Goal: Communication & Community: Share content

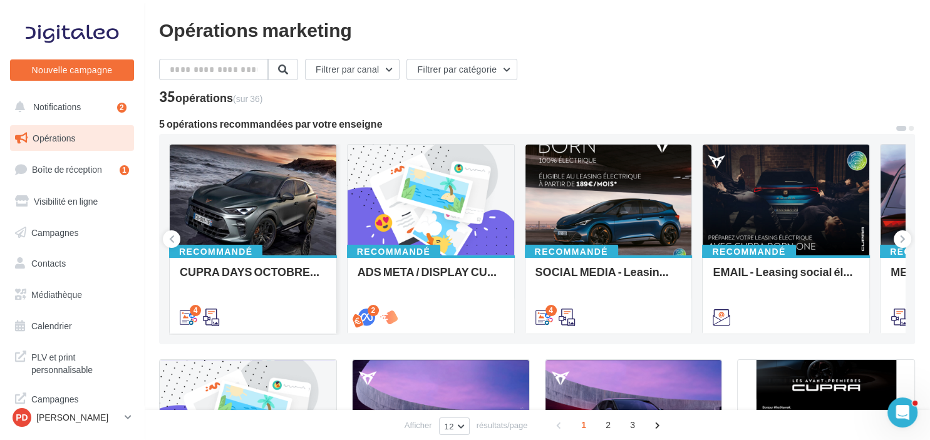
click at [280, 186] on div at bounding box center [253, 201] width 167 height 112
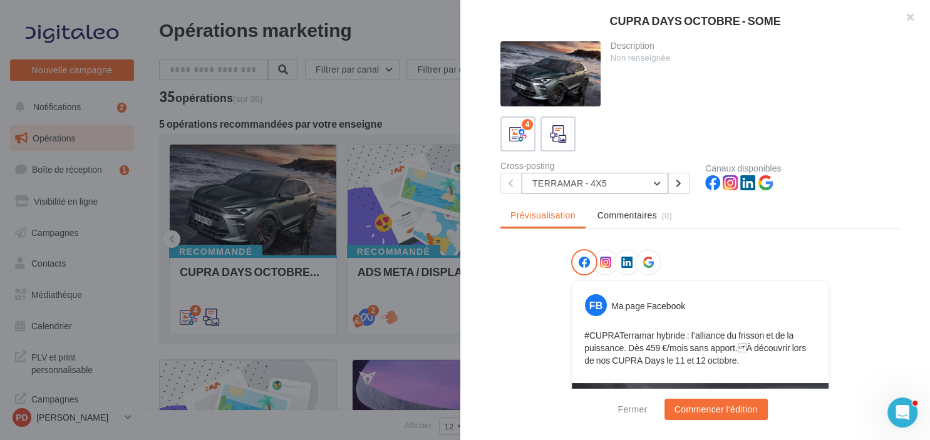
click at [549, 178] on button "TERRAMAR - 4X5" at bounding box center [594, 183] width 146 height 21
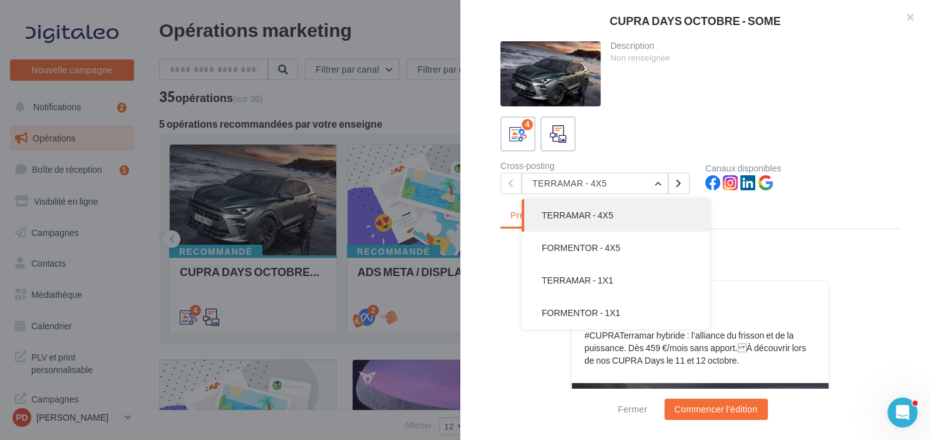
click at [497, 310] on div "Description Non renseignée 4 Cross-posting TERRAMAR - 4X5 TERRAMAR - 4X5 FORMEN…" at bounding box center [700, 220] width 480 height 359
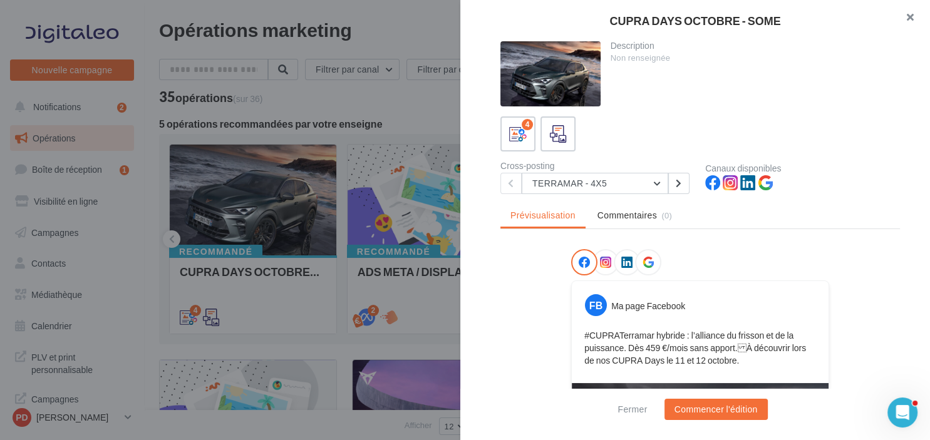
click at [898, 24] on button "button" at bounding box center [905, 19] width 50 height 38
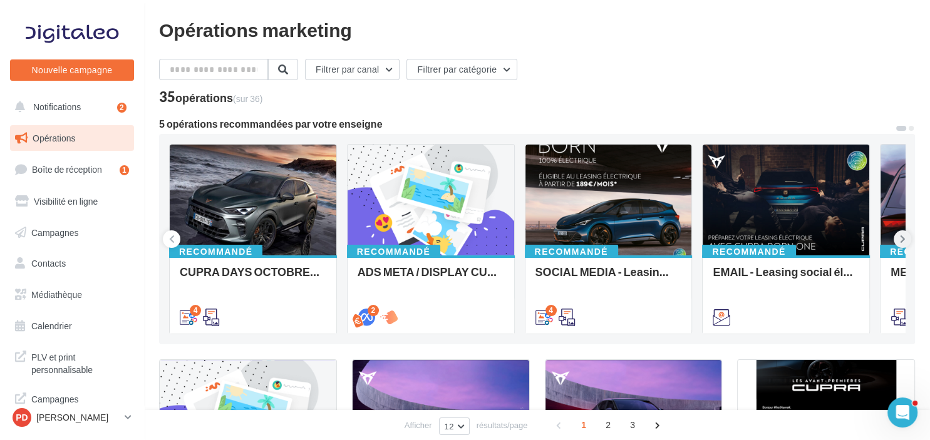
click at [904, 241] on icon at bounding box center [903, 239] width 6 height 13
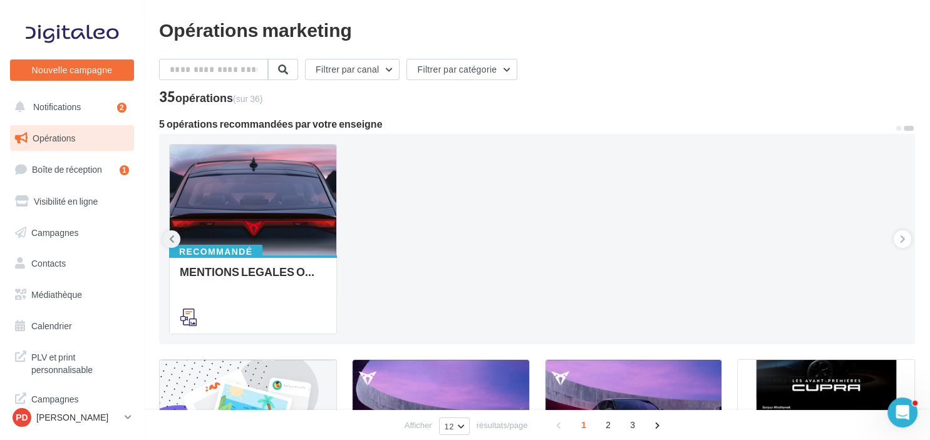
click at [172, 247] on button at bounding box center [172, 239] width 18 height 18
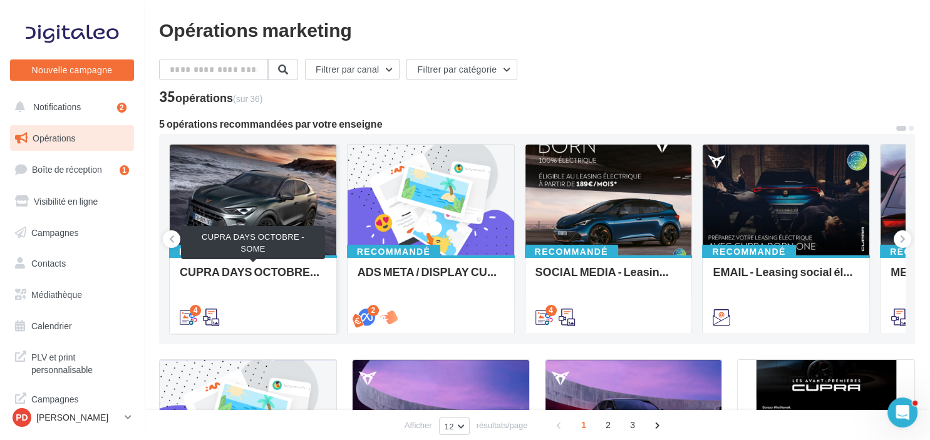
click at [274, 226] on div at bounding box center [253, 201] width 167 height 112
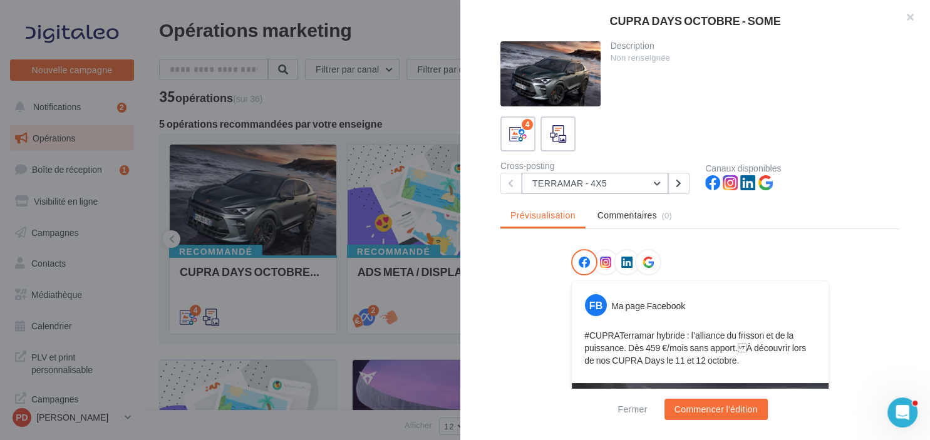
click at [612, 181] on button "TERRAMAR - 4X5" at bounding box center [594, 183] width 146 height 21
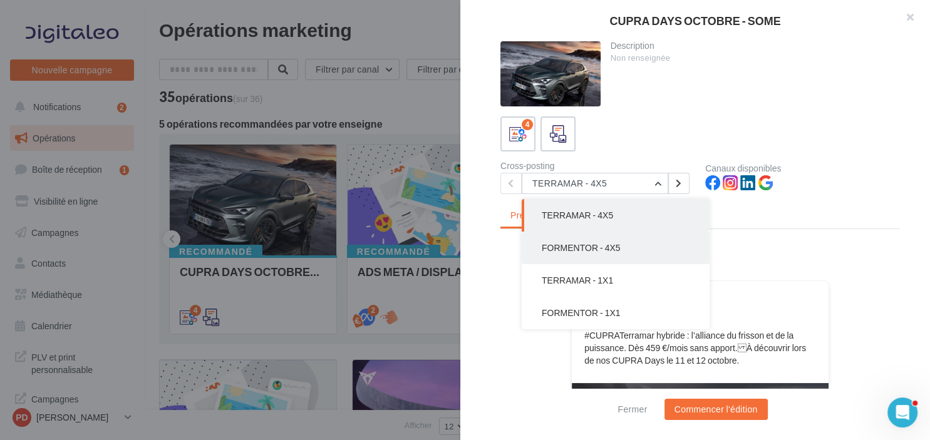
click at [585, 243] on span "FORMENTOR - 4X5" at bounding box center [581, 247] width 79 height 11
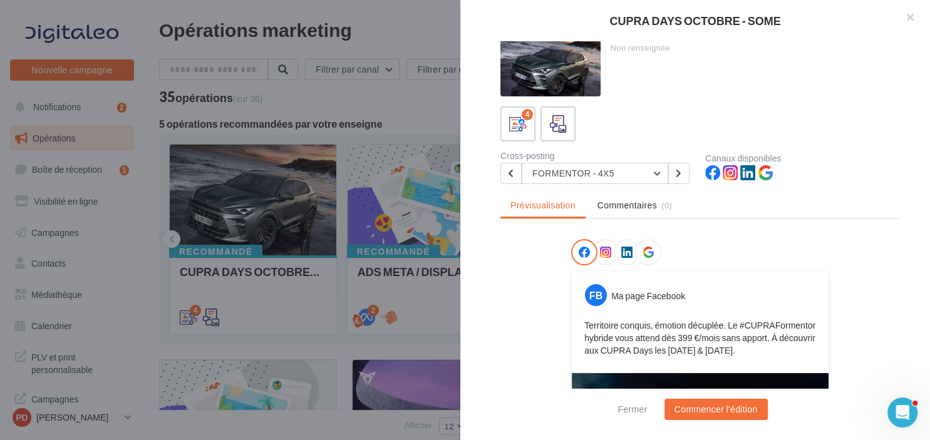
scroll to position [263, 0]
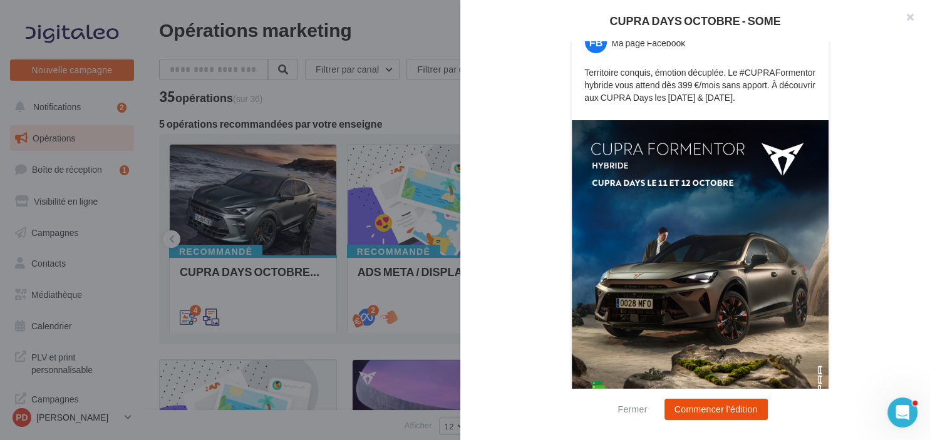
click at [720, 409] on button "Commencer l'édition" at bounding box center [715, 409] width 103 height 21
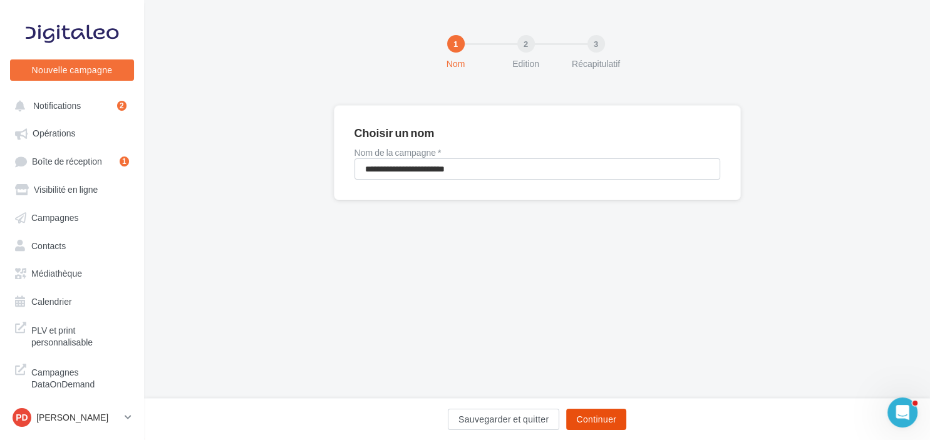
click at [585, 421] on button "Continuer" at bounding box center [596, 419] width 60 height 21
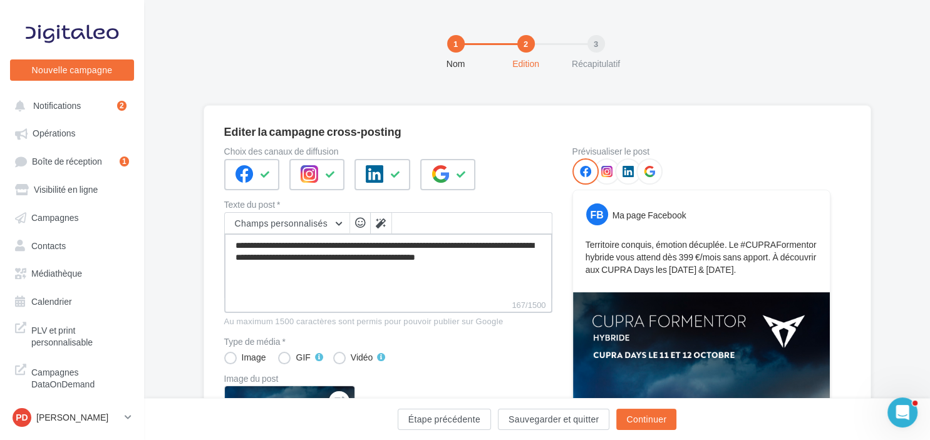
click at [538, 262] on textarea "**********" at bounding box center [388, 266] width 328 height 65
click at [497, 269] on textarea "**********" at bounding box center [388, 266] width 328 height 65
type textarea "**********"
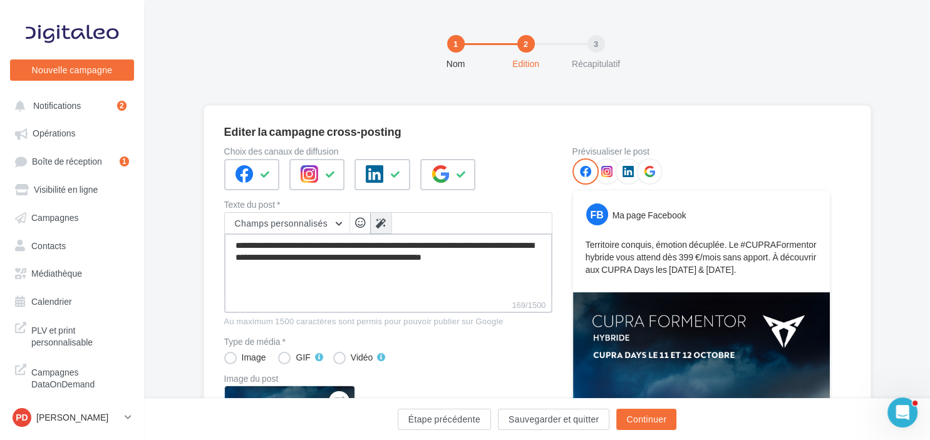
scroll to position [1, 0]
type textarea "**********"
click at [379, 219] on icon at bounding box center [381, 223] width 10 height 10
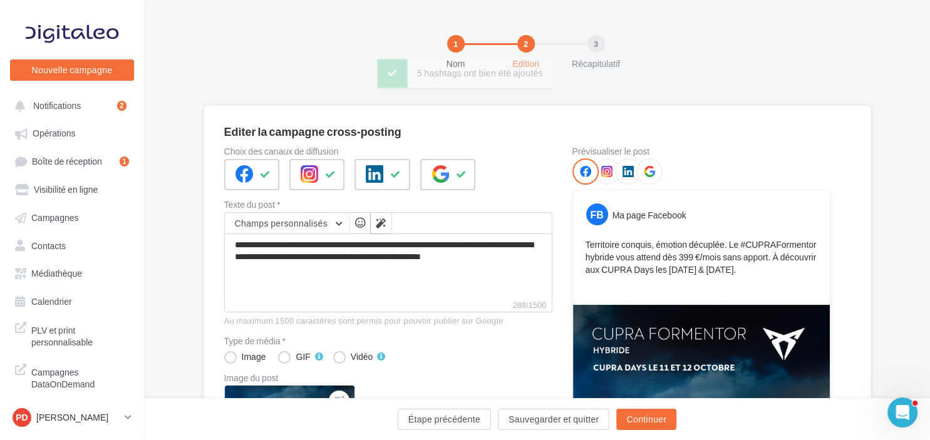
type textarea "**********"
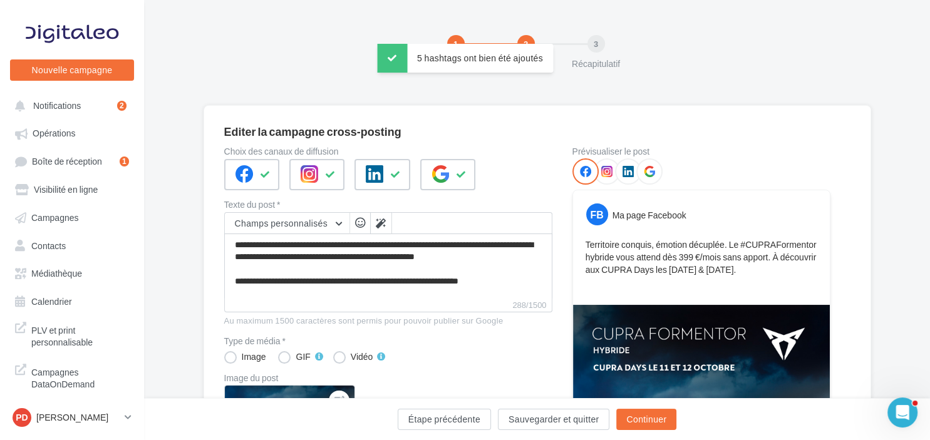
click at [362, 223] on span "button" at bounding box center [360, 222] width 10 height 11
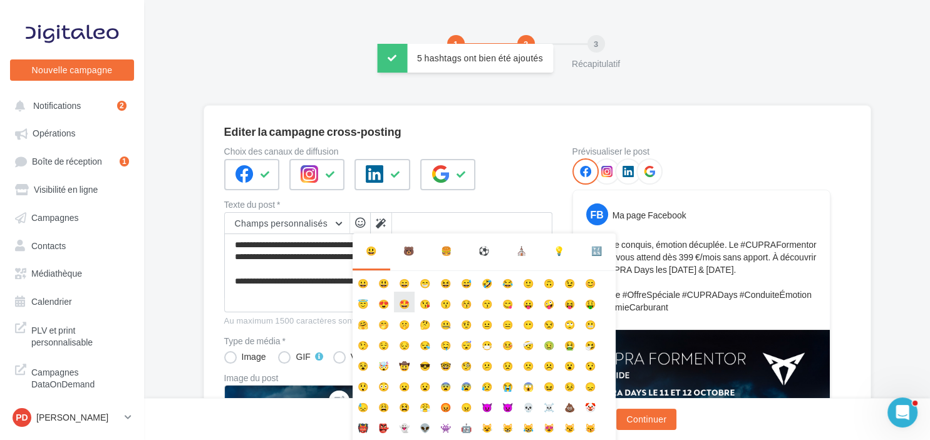
click at [404, 304] on li "🤩" at bounding box center [404, 302] width 21 height 21
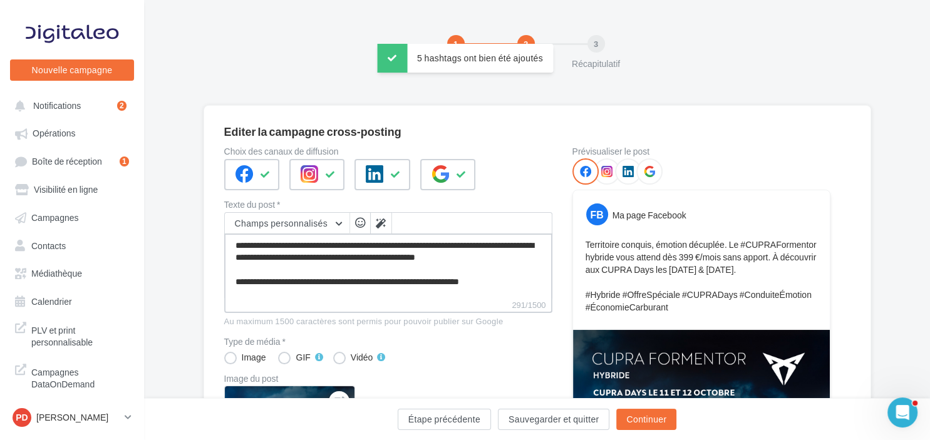
type textarea "**********"
click at [401, 307] on label "291/1500" at bounding box center [388, 313] width 328 height 14
click at [401, 306] on textarea "**********" at bounding box center [388, 270] width 328 height 72
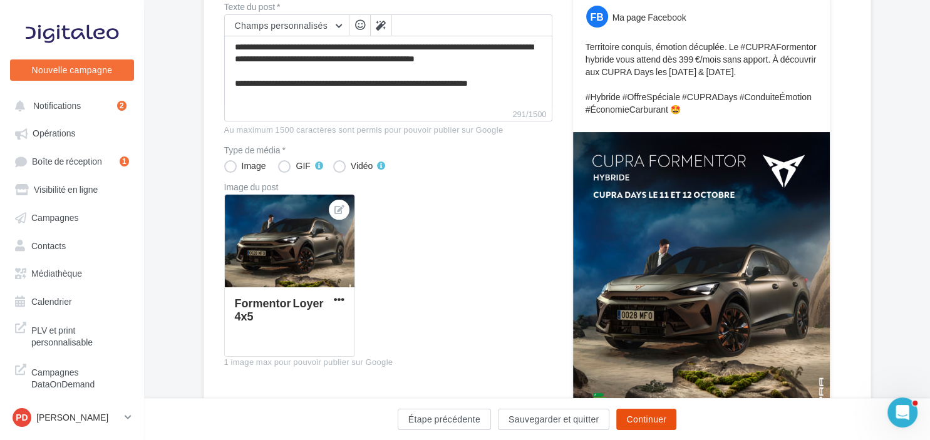
click at [651, 420] on button "Continuer" at bounding box center [646, 419] width 60 height 21
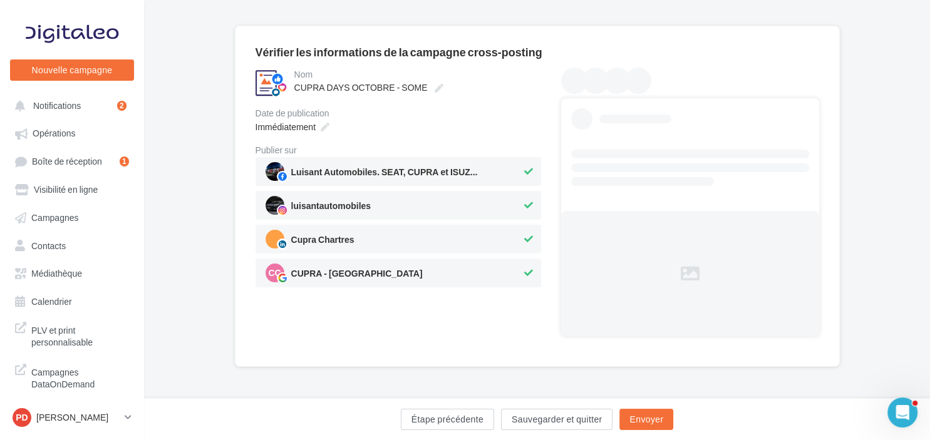
scroll to position [26, 0]
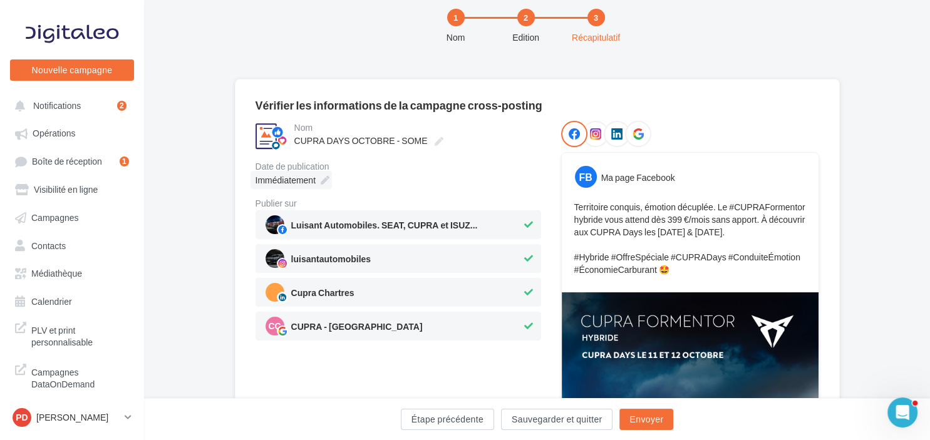
click at [321, 181] on icon at bounding box center [325, 180] width 9 height 9
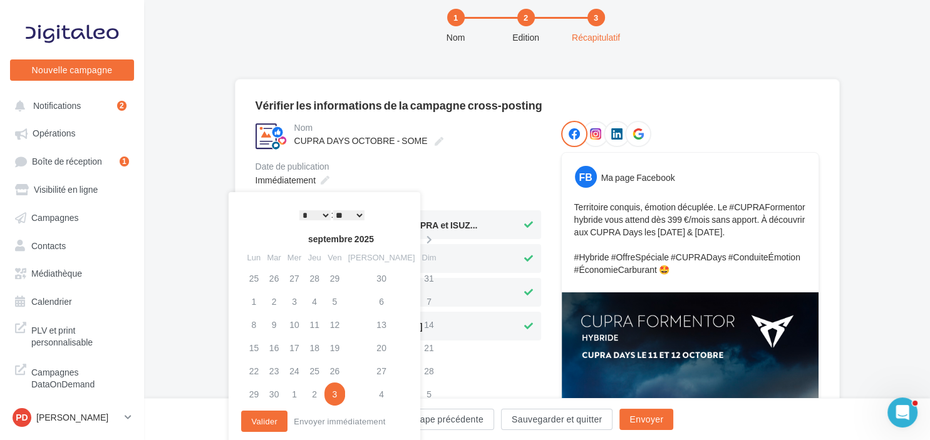
click at [299, 210] on select "* * * * * * * * * * ** ** ** ** ** ** ** ** ** ** ** ** ** **" at bounding box center [314, 215] width 31 height 10
click at [333, 210] on select "** ** ** ** ** **" at bounding box center [348, 215] width 31 height 10
click at [266, 421] on button "Valider" at bounding box center [264, 421] width 46 height 21
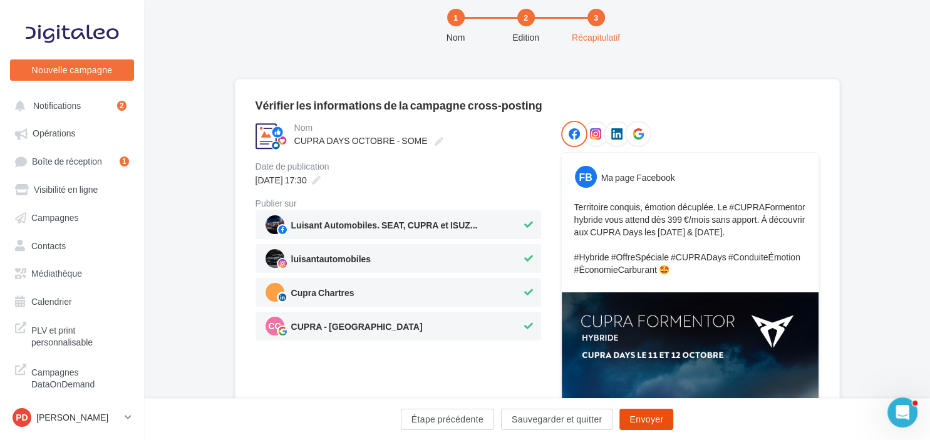
click at [652, 421] on button "Envoyer" at bounding box center [646, 419] width 54 height 21
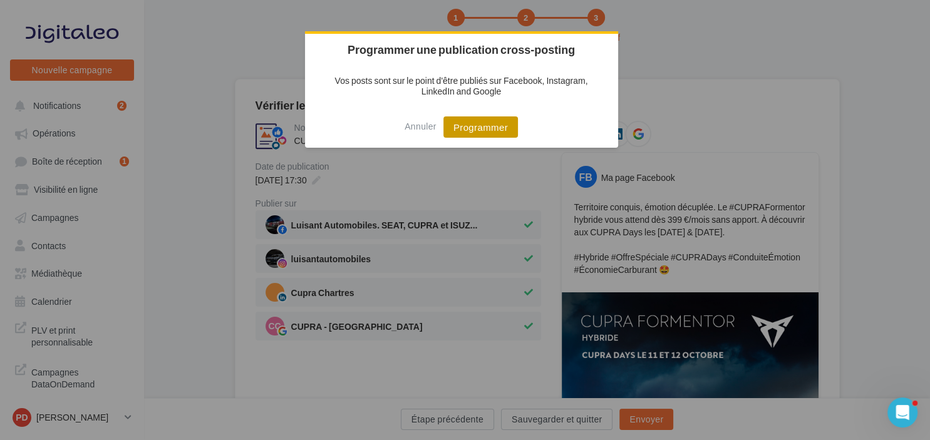
click at [466, 118] on button "Programmer" at bounding box center [480, 126] width 74 height 21
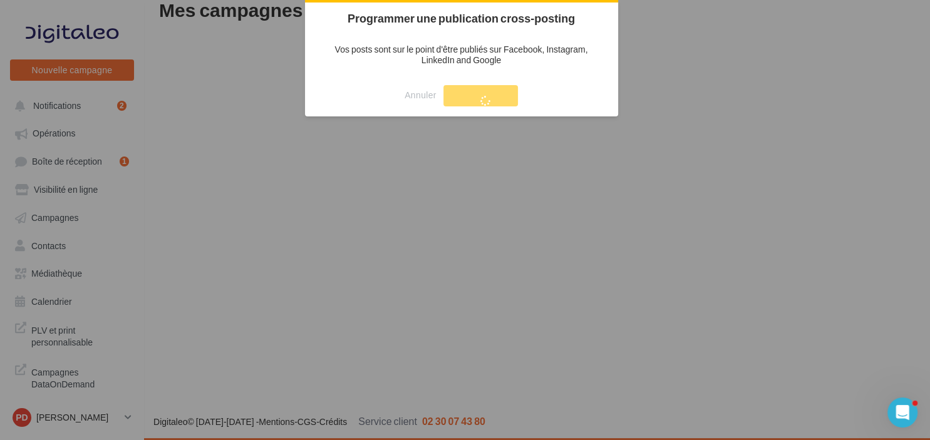
scroll to position [20, 0]
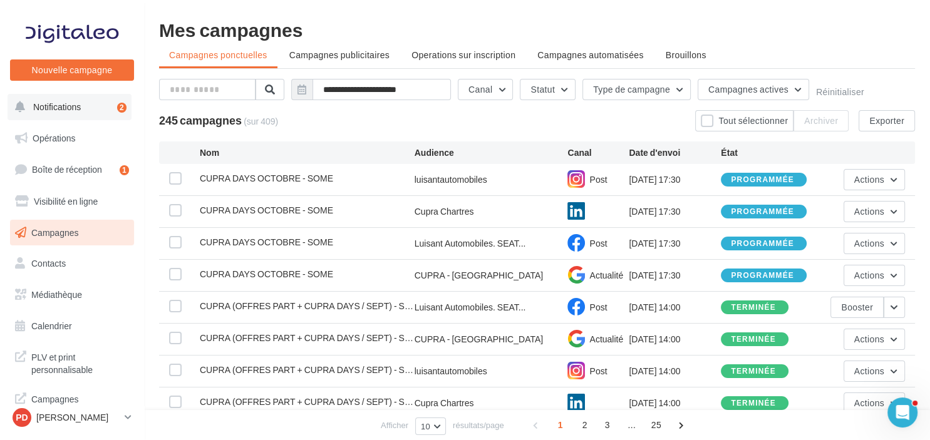
click at [61, 108] on span "Notifications" at bounding box center [57, 106] width 48 height 11
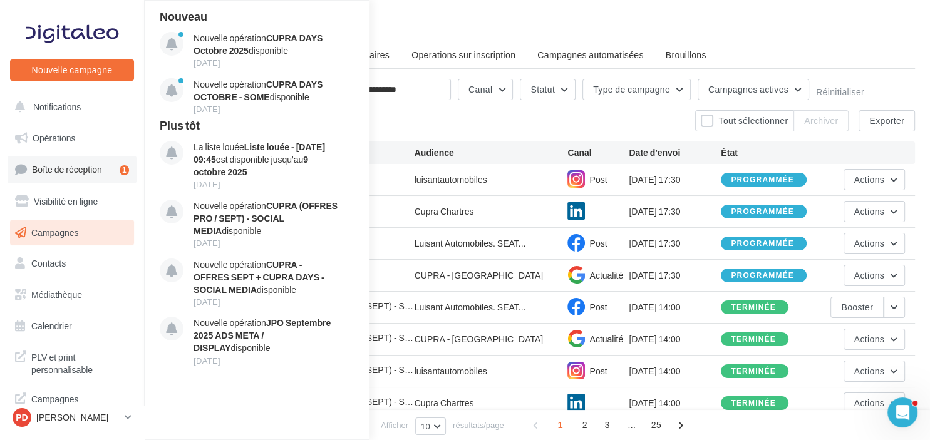
click at [54, 181] on link "Boîte de réception 1" at bounding box center [72, 169] width 129 height 27
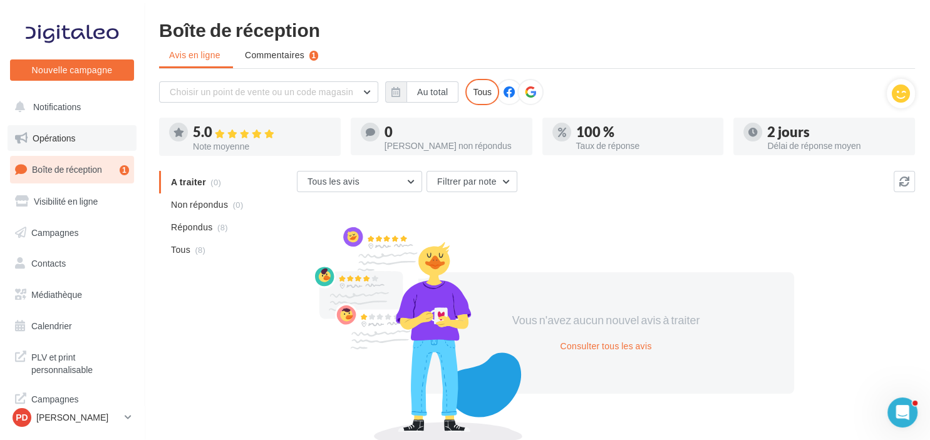
click at [43, 132] on link "Opérations" at bounding box center [72, 138] width 129 height 26
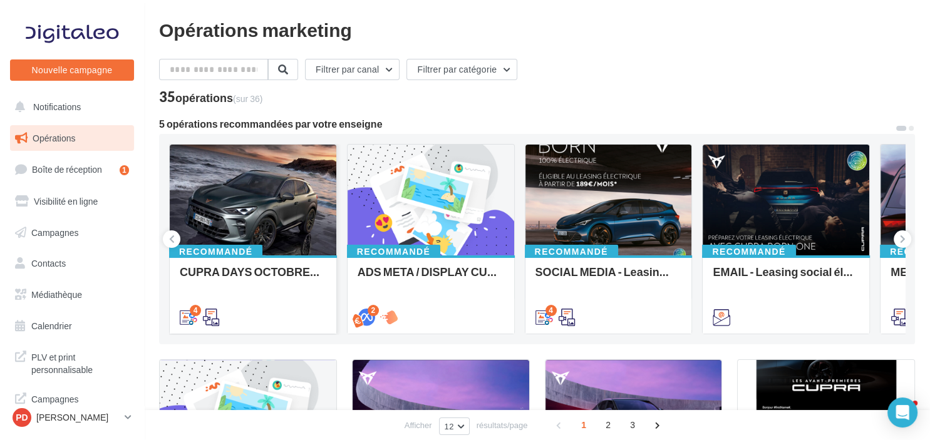
click at [271, 208] on div at bounding box center [253, 201] width 167 height 112
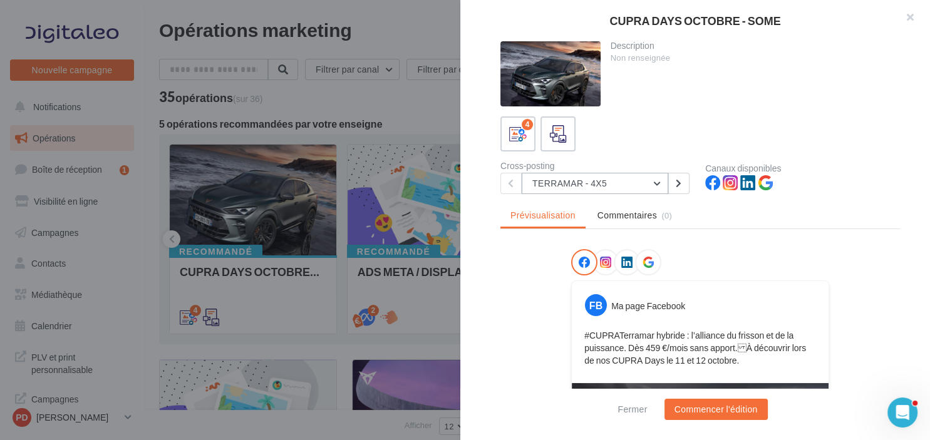
click at [632, 177] on button "TERRAMAR - 4X5" at bounding box center [594, 183] width 146 height 21
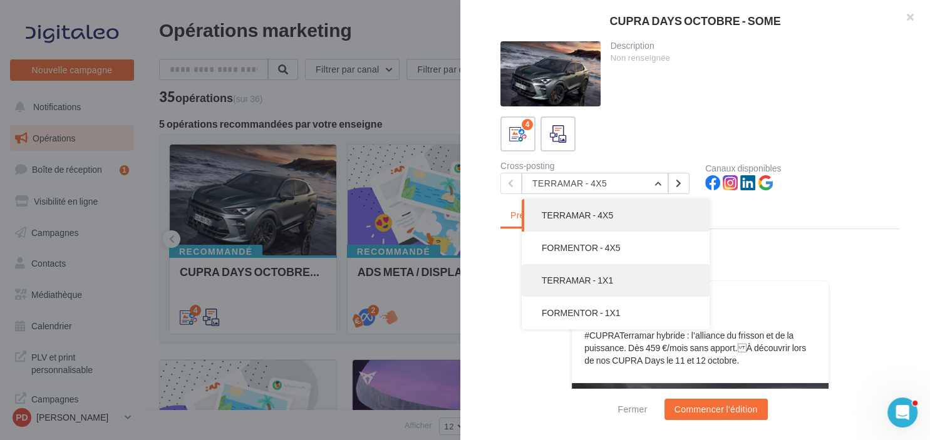
click at [582, 275] on span "TERRAMAR - 1X1" at bounding box center [577, 280] width 71 height 11
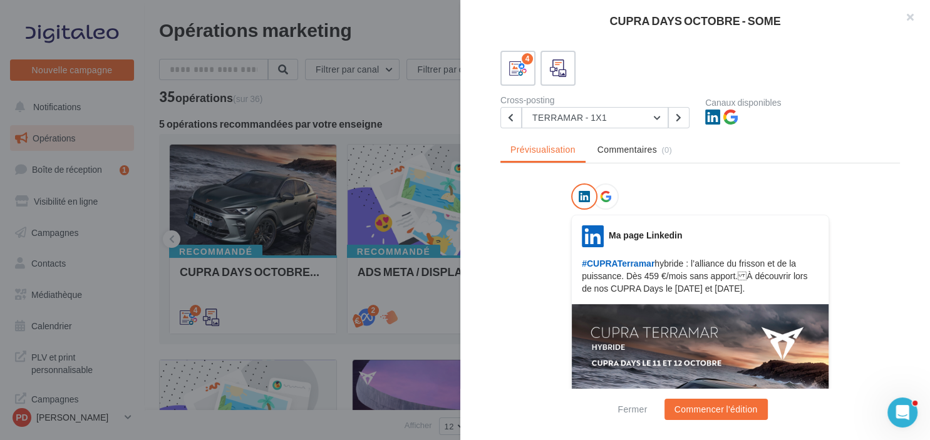
scroll to position [63, 0]
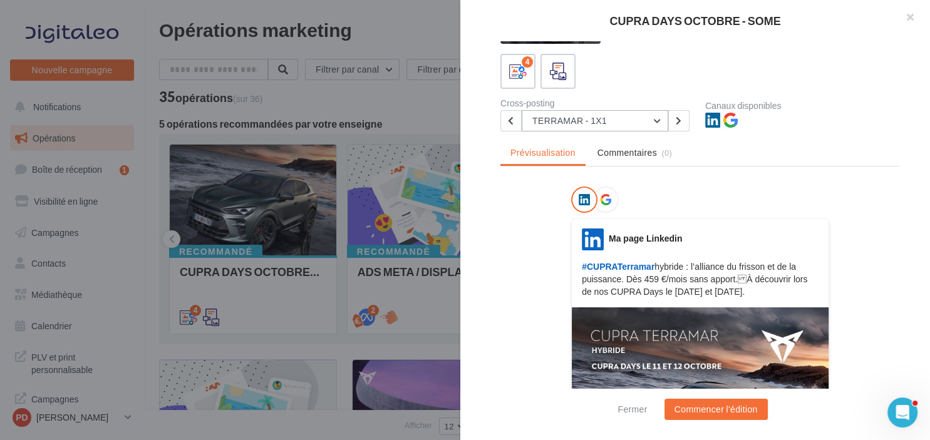
click at [562, 118] on button "TERRAMAR - 1X1" at bounding box center [594, 120] width 146 height 21
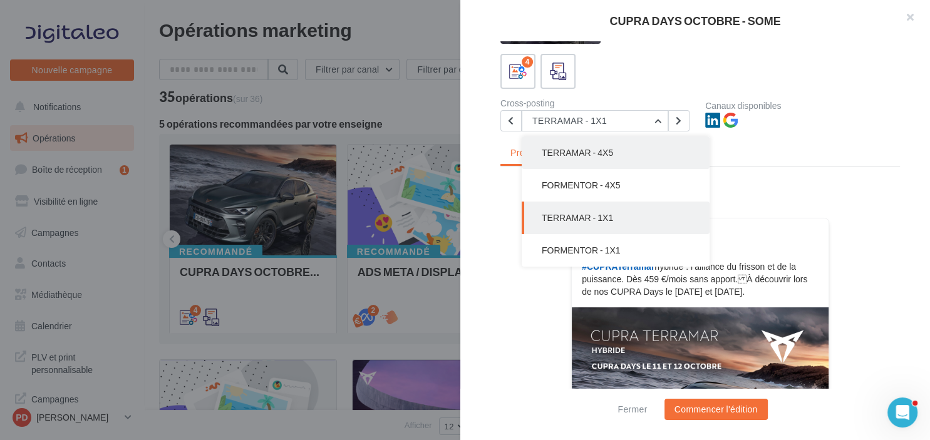
click at [567, 139] on button "TERRAMAR - 4X5" at bounding box center [615, 152] width 188 height 33
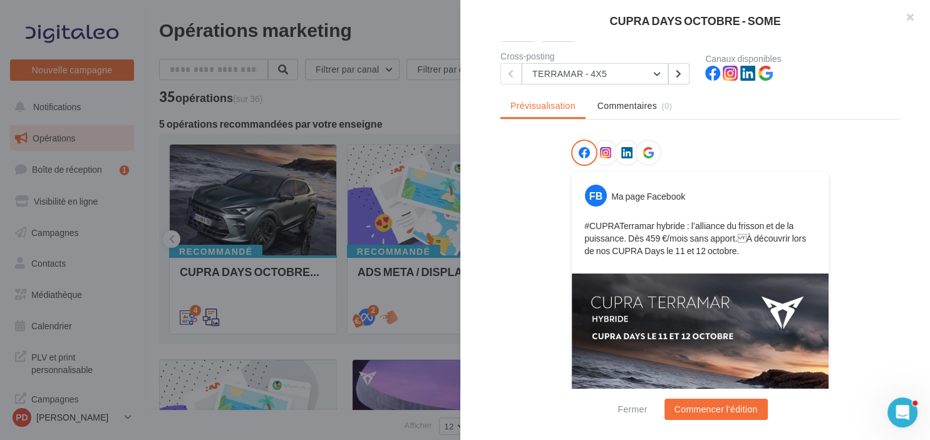
scroll to position [0, 0]
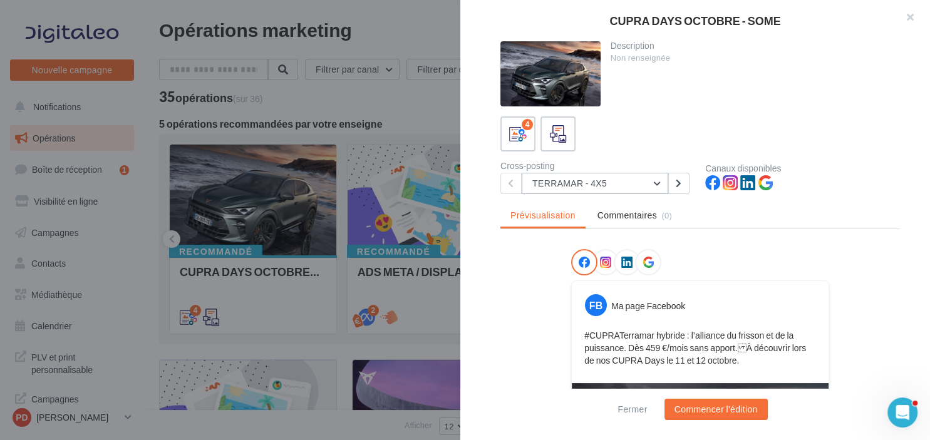
click at [570, 180] on button "TERRAMAR - 4X5" at bounding box center [594, 183] width 146 height 21
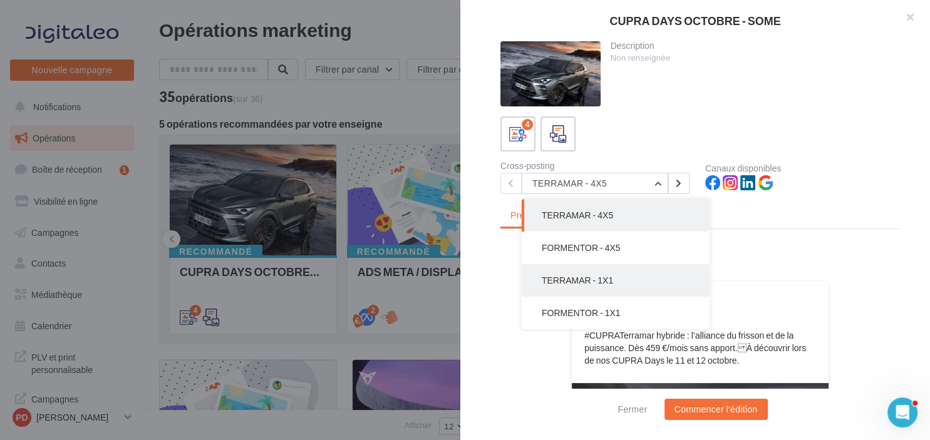
click at [563, 284] on span "TERRAMAR - 1X1" at bounding box center [577, 280] width 71 height 11
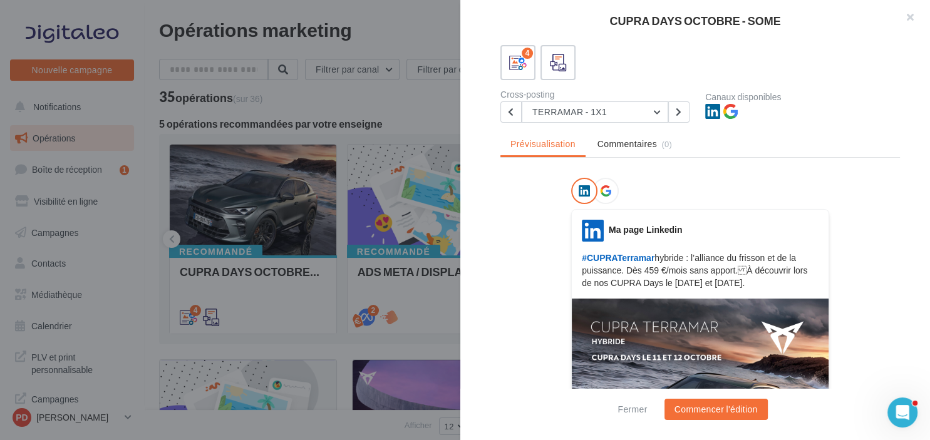
scroll to position [63, 0]
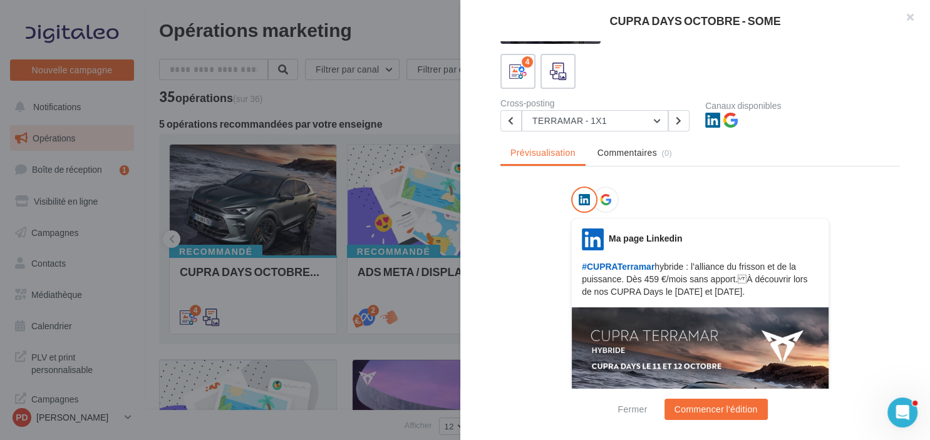
click at [562, 100] on div "Cross-posting" at bounding box center [597, 103] width 195 height 9
click at [563, 120] on button "TERRAMAR - 1X1" at bounding box center [594, 120] width 146 height 21
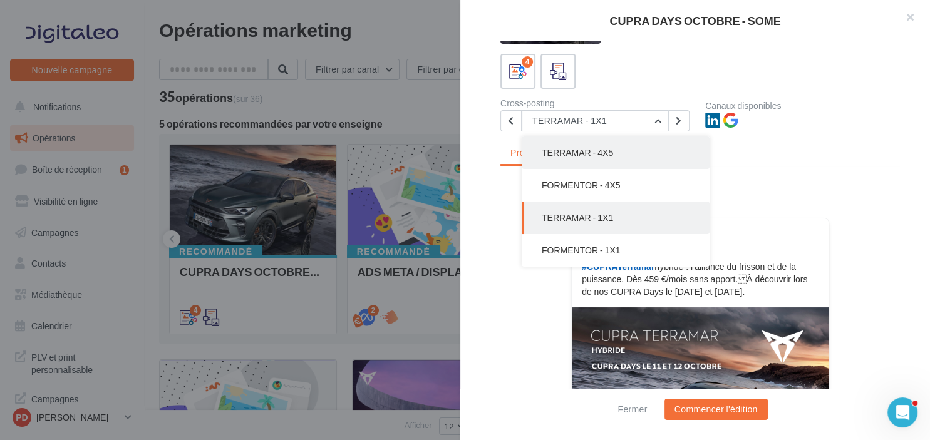
click at [563, 157] on span "TERRAMAR - 4X5" at bounding box center [577, 152] width 71 height 11
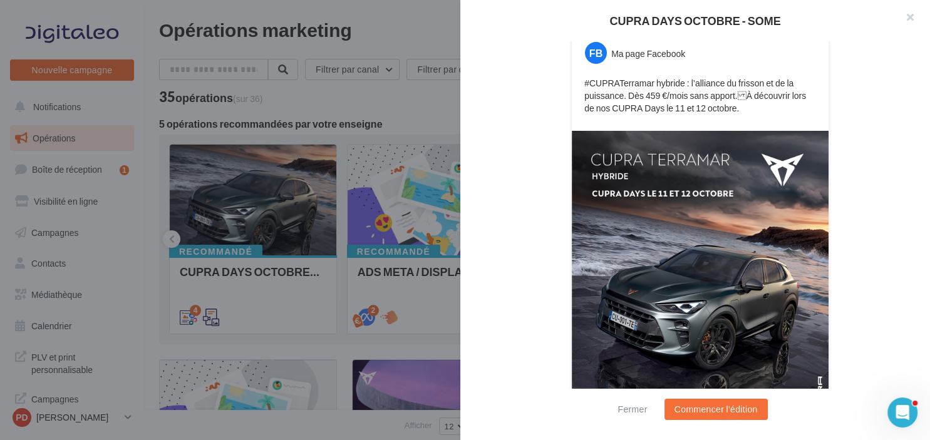
scroll to position [319, 0]
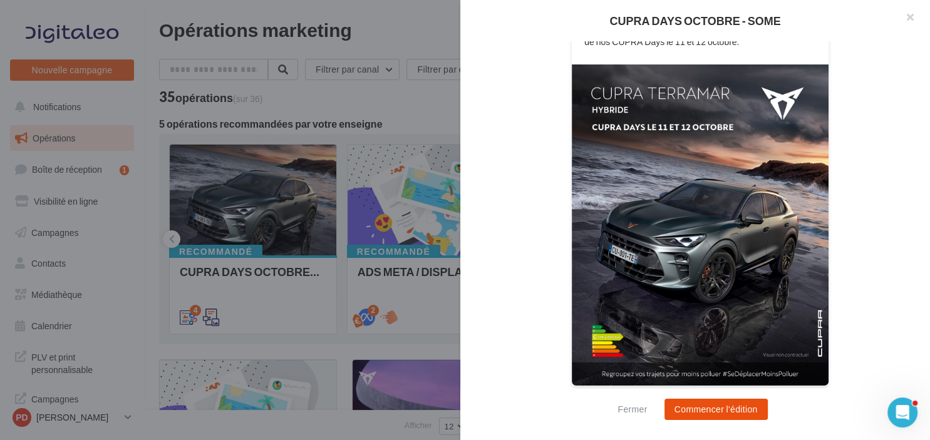
click at [709, 410] on button "Commencer l'édition" at bounding box center [715, 409] width 103 height 21
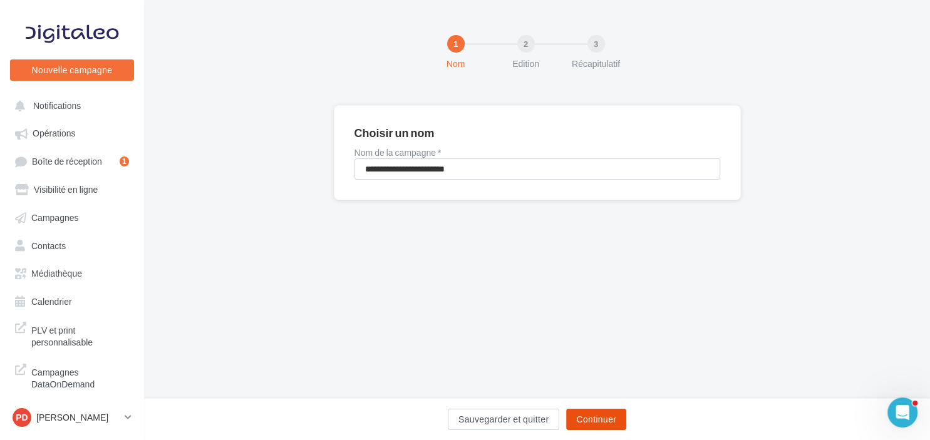
click at [595, 411] on button "Continuer" at bounding box center [596, 419] width 60 height 21
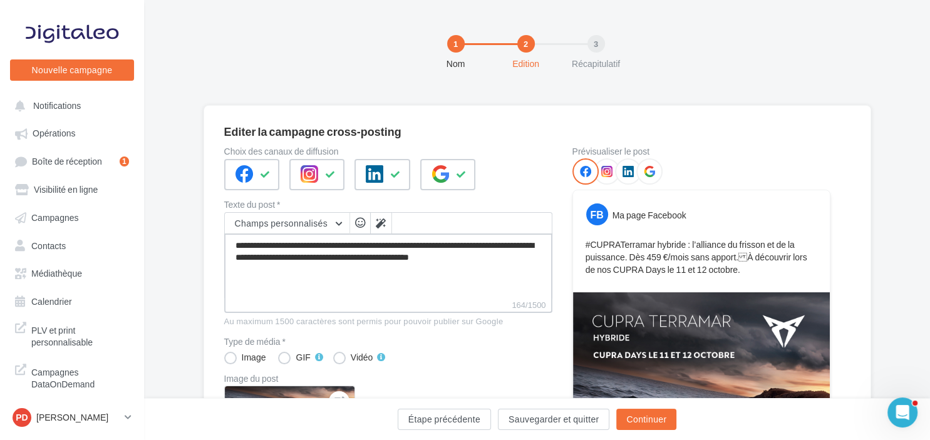
click at [540, 258] on textarea "**********" at bounding box center [388, 266] width 328 height 65
type textarea "**********"
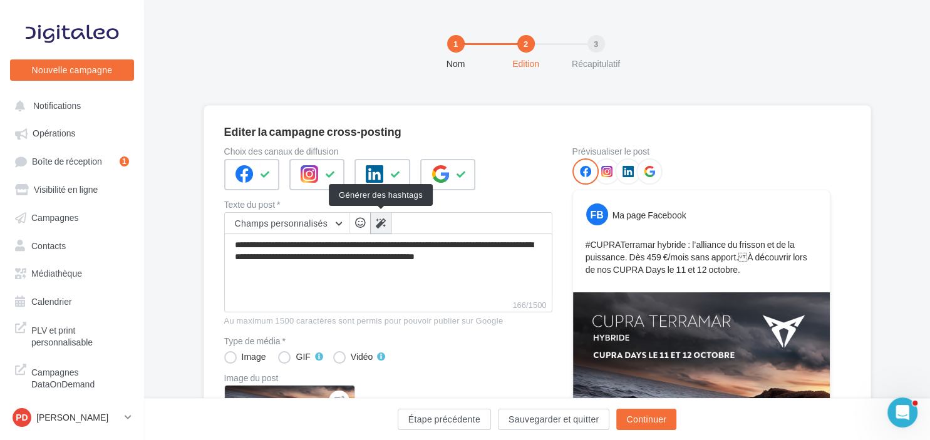
click at [383, 224] on icon at bounding box center [381, 223] width 10 height 10
click at [356, 223] on span "button" at bounding box center [360, 222] width 10 height 11
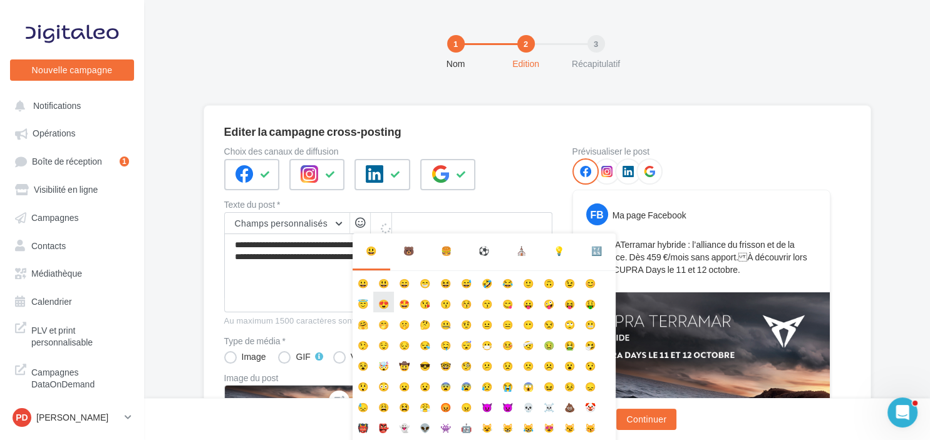
type textarea "**********"
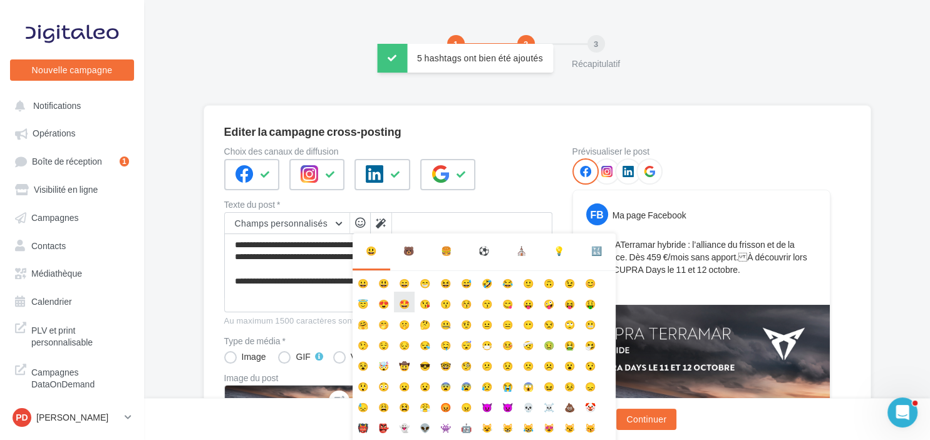
click at [404, 303] on li "🤩" at bounding box center [404, 302] width 21 height 21
type textarea "**********"
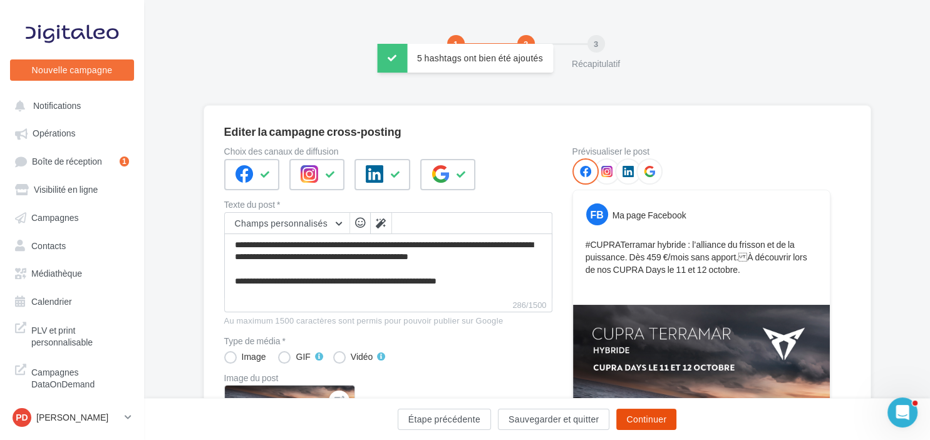
click at [662, 424] on button "Continuer" at bounding box center [646, 419] width 60 height 21
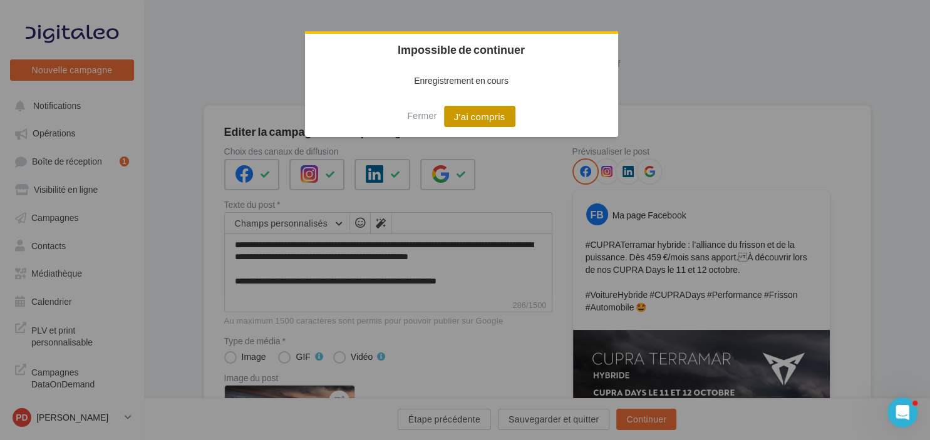
click at [475, 116] on button "J'ai compris" at bounding box center [479, 116] width 71 height 21
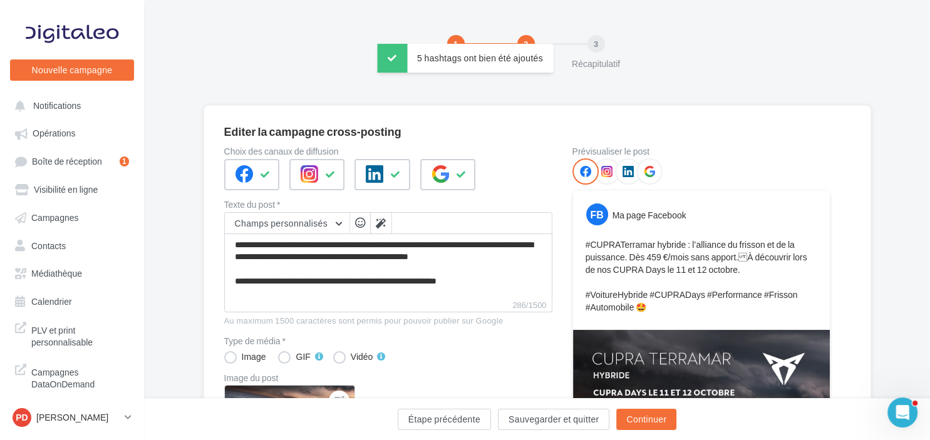
click at [632, 402] on div "Étape précédente Sauvegarder et quitter Continuer" at bounding box center [537, 419] width 786 height 42
click at [637, 407] on div "Étape précédente Sauvegarder et quitter Continuer" at bounding box center [537, 419] width 786 height 42
click at [642, 421] on button "Continuer" at bounding box center [646, 419] width 60 height 21
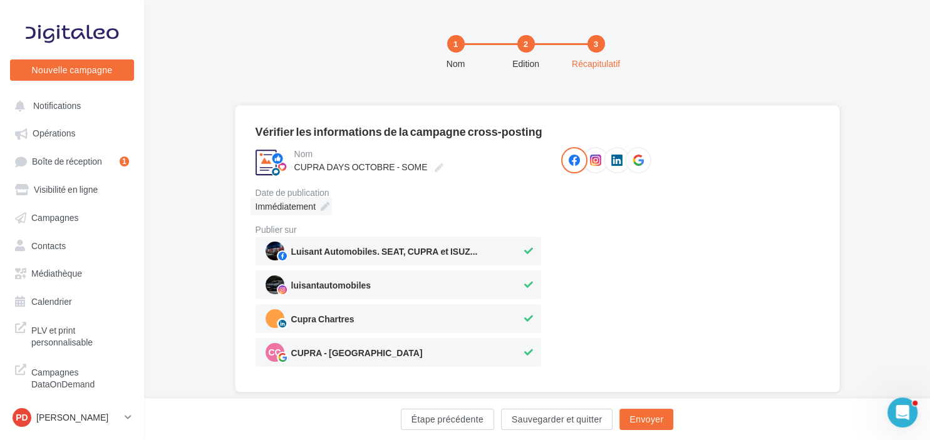
click at [324, 203] on icon at bounding box center [325, 206] width 9 height 9
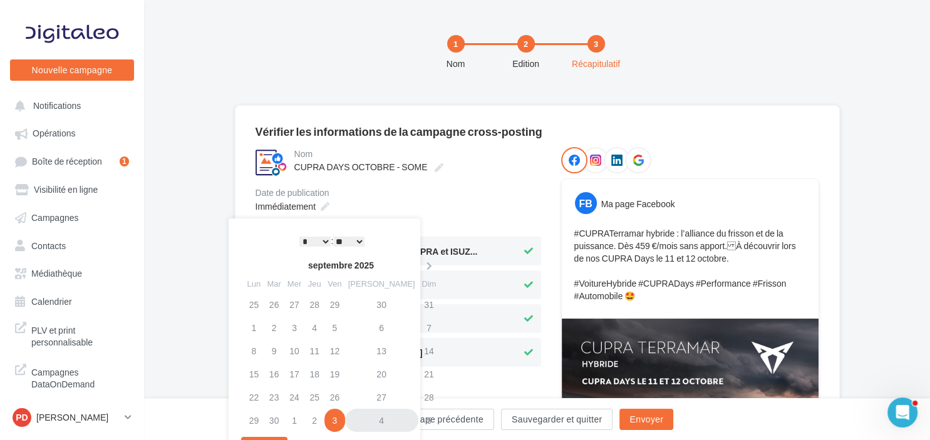
click at [372, 419] on td "4" at bounding box center [381, 420] width 73 height 23
click at [299, 237] on select "* * * * * * * * * * ** ** ** ** ** ** ** ** ** ** ** ** ** **" at bounding box center [314, 242] width 31 height 10
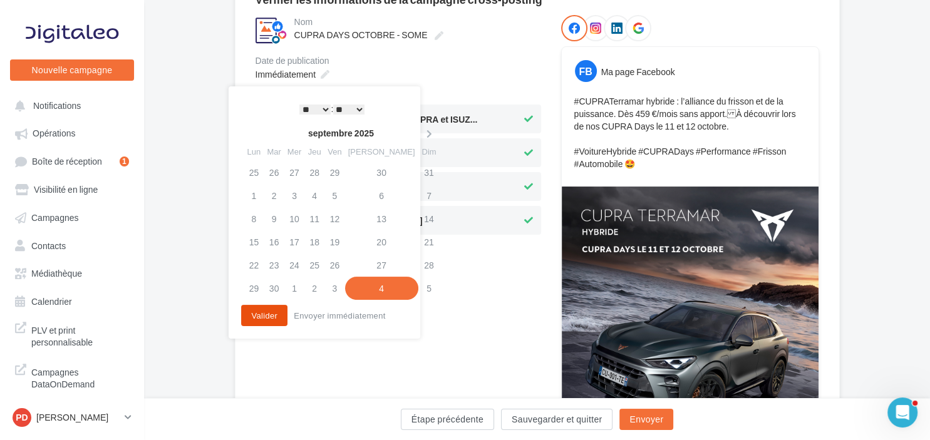
click at [267, 312] on button "Valider" at bounding box center [264, 315] width 46 height 21
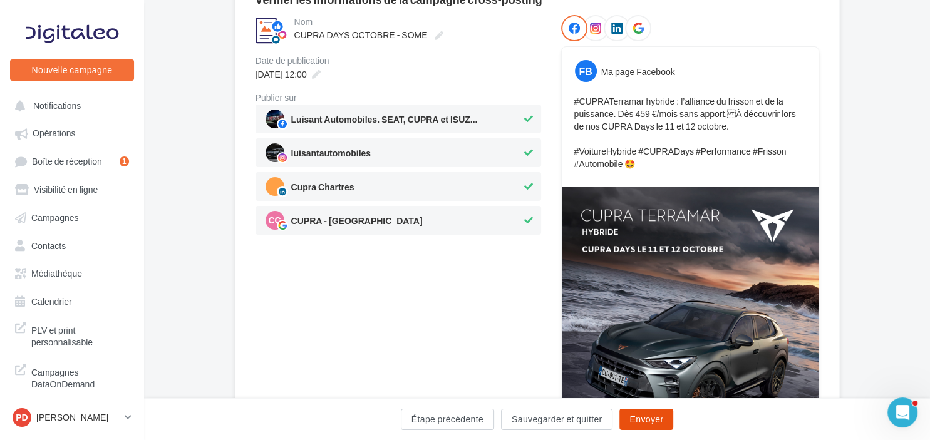
click at [649, 422] on button "Envoyer" at bounding box center [646, 419] width 54 height 21
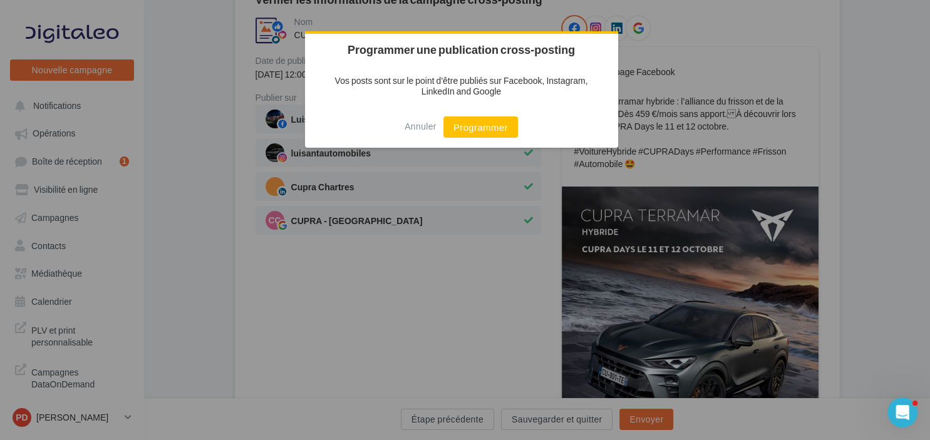
click at [466, 100] on p "Vos posts sont sur le point d'être publiés sur Facebook, Instagram, LinkedIn an…" at bounding box center [461, 85] width 313 height 41
click at [466, 125] on button "Programmer" at bounding box center [480, 126] width 74 height 21
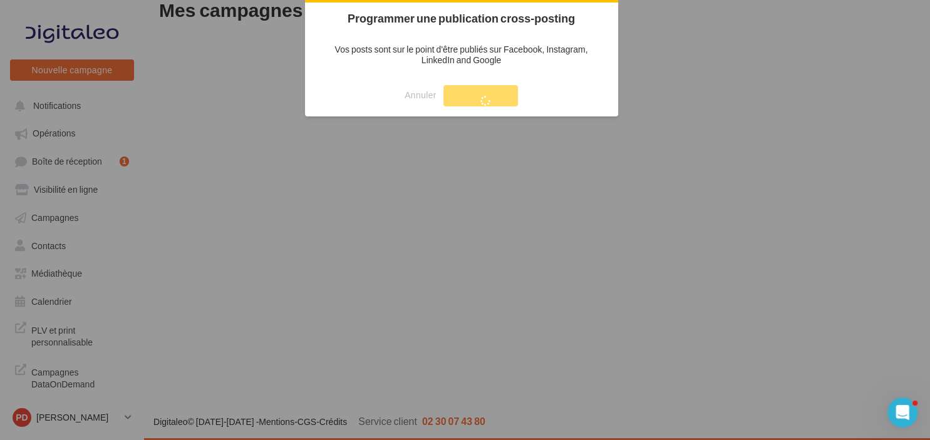
scroll to position [20, 0]
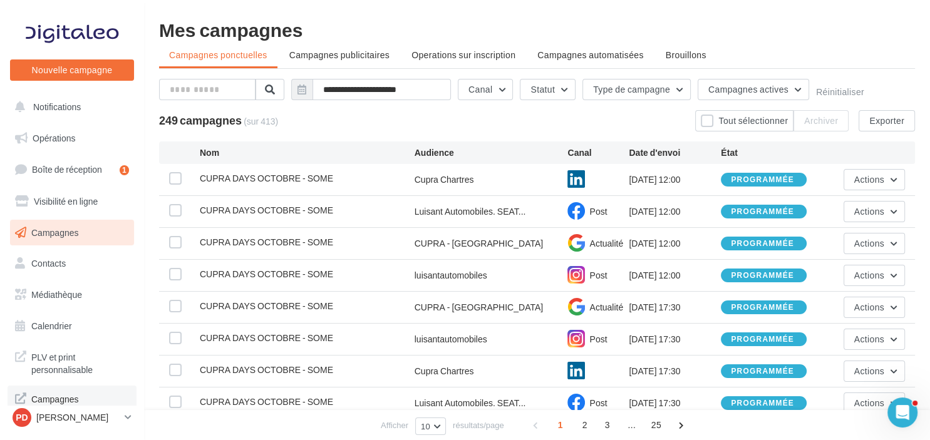
scroll to position [5, 0]
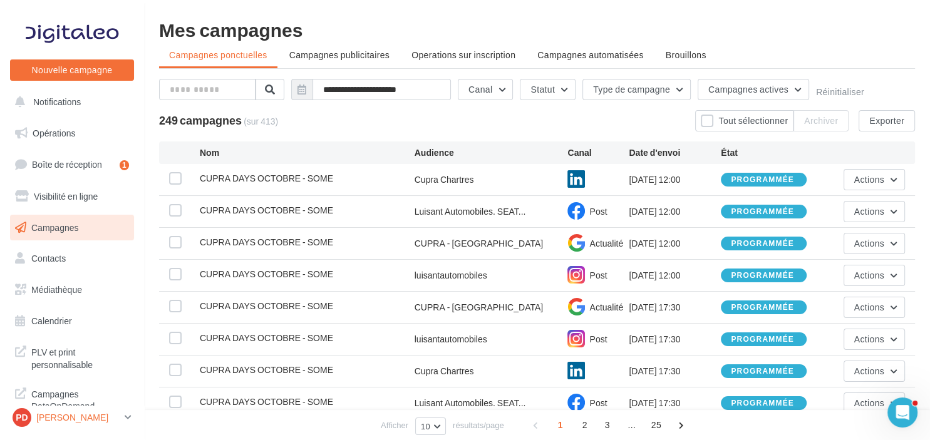
click at [67, 422] on p "[PERSON_NAME]" at bounding box center [77, 417] width 83 height 13
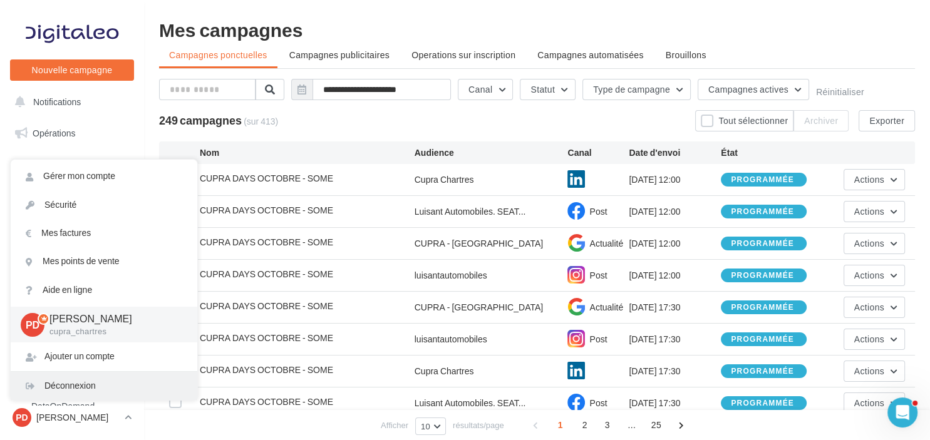
click at [80, 389] on div "Déconnexion" at bounding box center [104, 386] width 187 height 28
